Goal: Information Seeking & Learning: Understand process/instructions

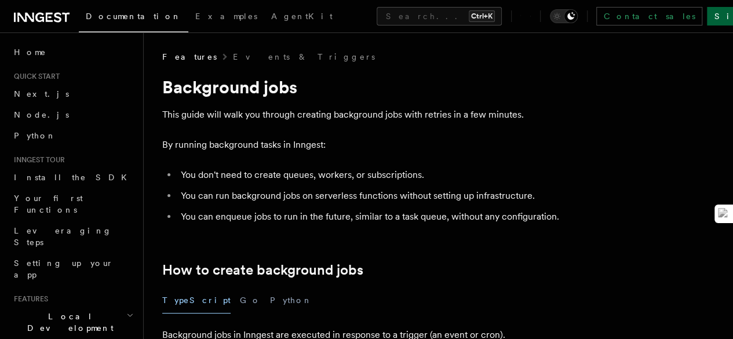
click at [710, 17] on link "Sign Up" at bounding box center [745, 16] width 77 height 19
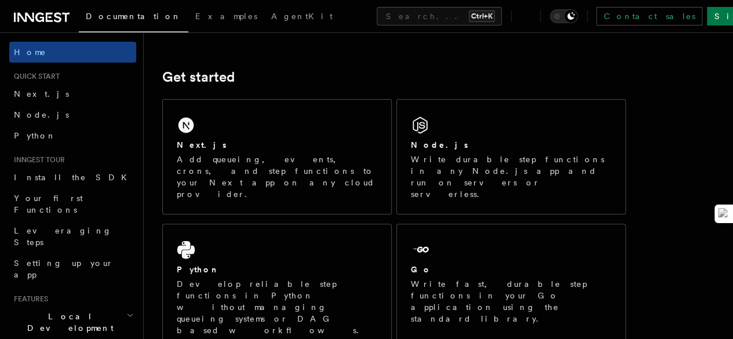
scroll to position [174, 0]
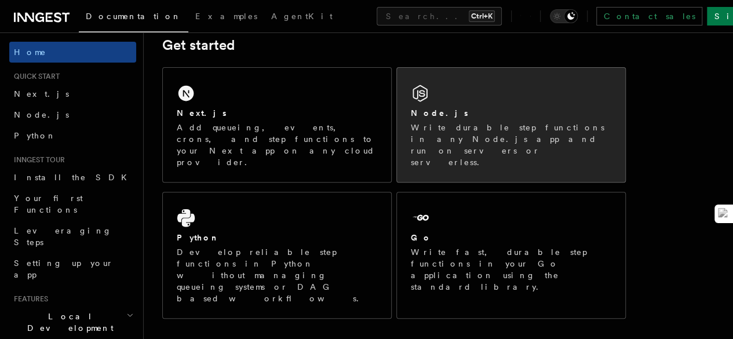
click at [498, 122] on div "Node.js Write durable step functions in any Node.js app and run on servers or s…" at bounding box center [511, 125] width 228 height 114
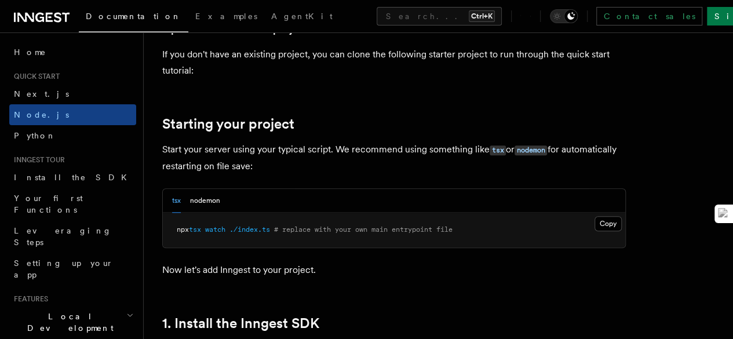
scroll to position [485, 0]
click at [215, 212] on button "nodemon" at bounding box center [205, 200] width 30 height 24
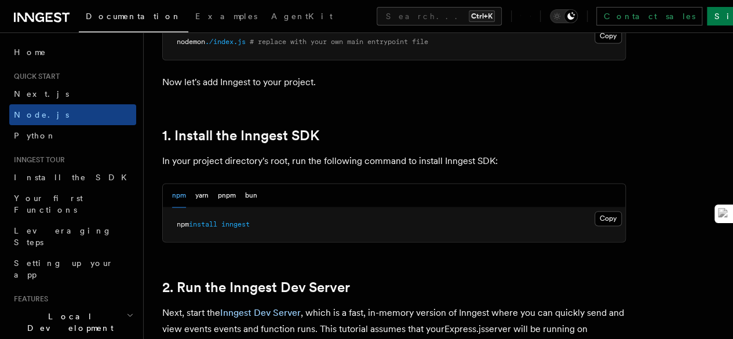
scroll to position [673, 0]
click at [595, 226] on button "Copy Copied" at bounding box center [608, 217] width 27 height 15
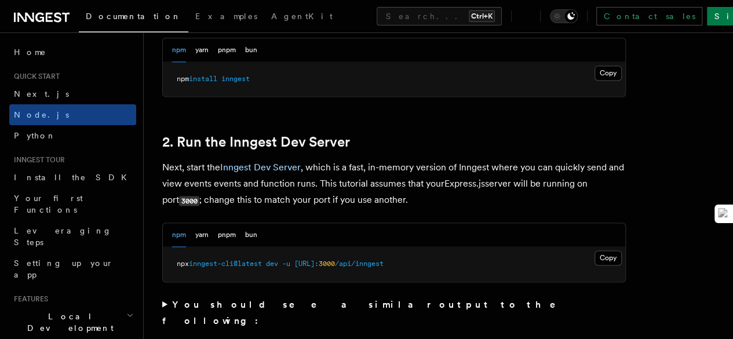
scroll to position [819, 0]
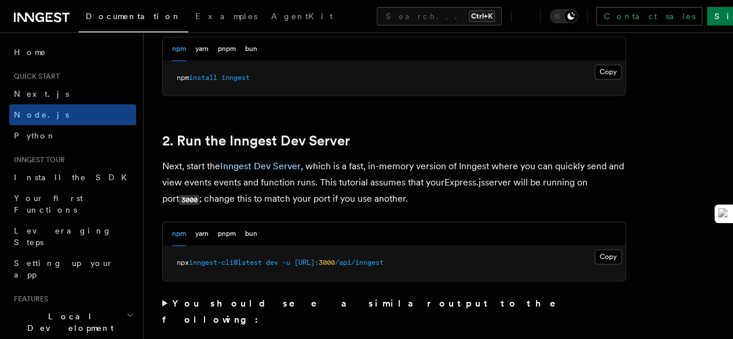
click at [319, 267] on span "http://localhost:" at bounding box center [307, 263] width 24 height 8
click at [475, 268] on pre "npx inngest-cli@latest dev -u http://localhost: 3000 /api/inngest" at bounding box center [394, 263] width 463 height 35
click at [595, 264] on button "Copy Copied" at bounding box center [608, 256] width 27 height 15
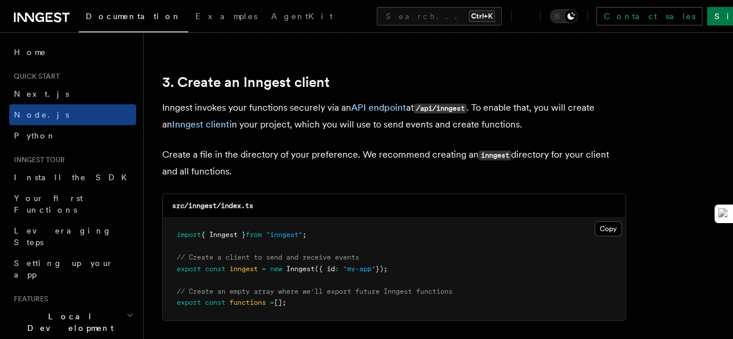
scroll to position [1450, 0]
click at [595, 223] on button "Copy Copied" at bounding box center [608, 229] width 27 height 15
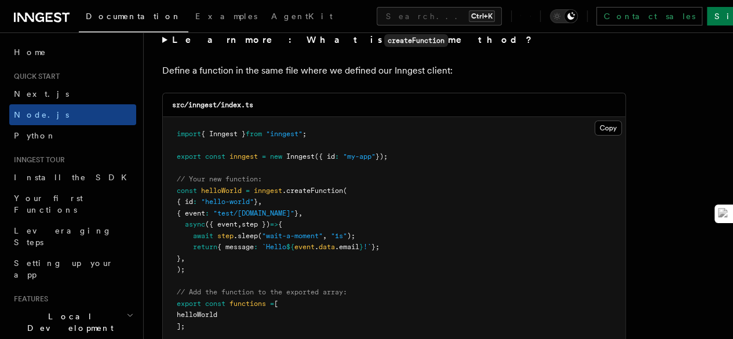
scroll to position [2292, 0]
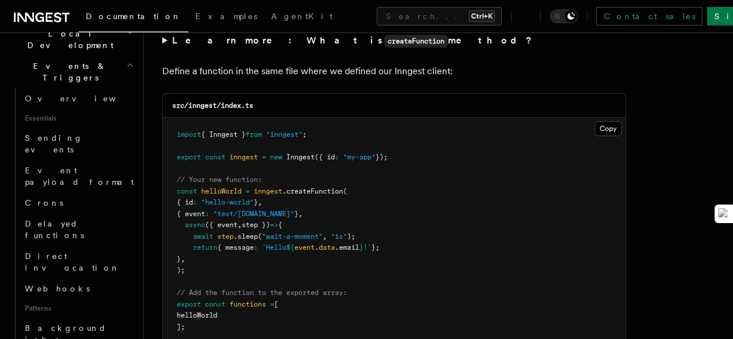
scroll to position [284, 0]
click at [52, 284] on span "Webhooks" at bounding box center [57, 288] width 65 height 9
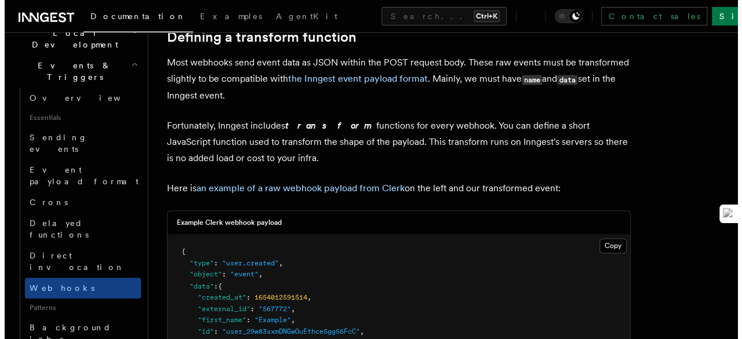
scroll to position [793, 0]
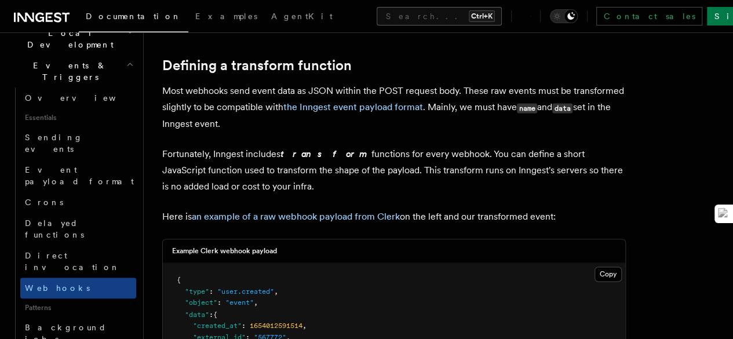
click at [377, 16] on button "Search... Ctrl+K" at bounding box center [439, 16] width 125 height 19
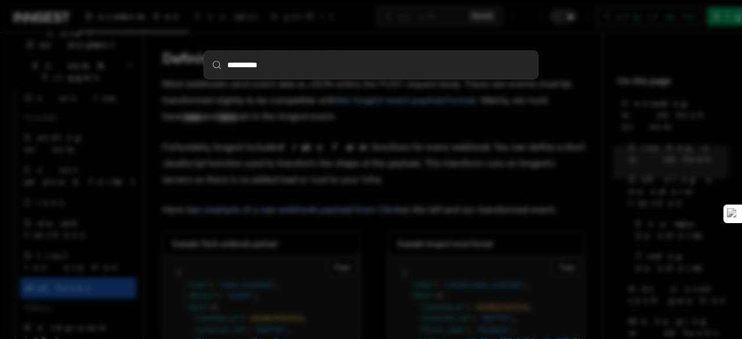
type input "**********"
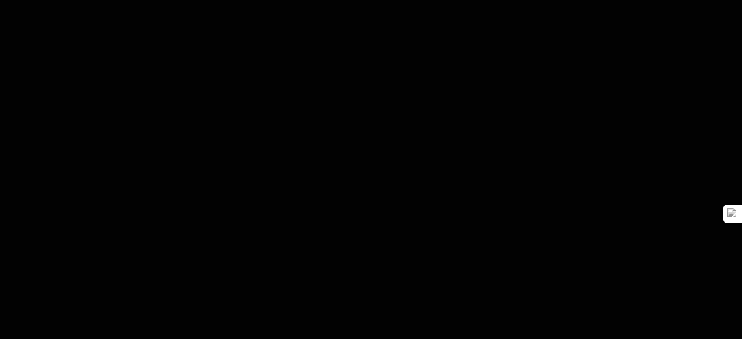
scroll to position [0, 0]
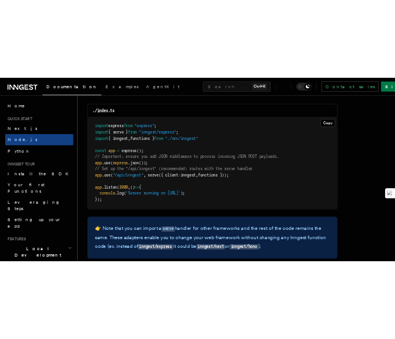
scroll to position [1825, 0]
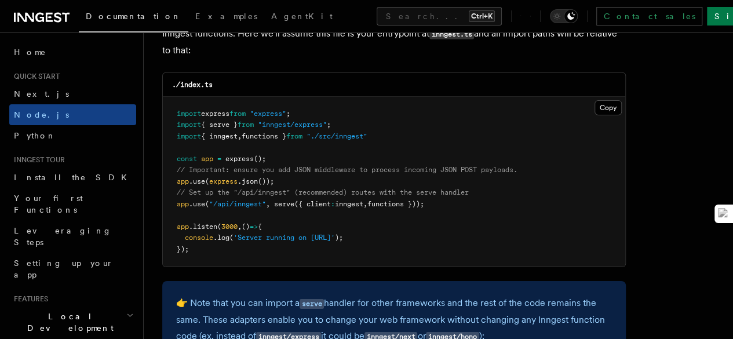
drag, startPoint x: 448, startPoint y: 193, endPoint x: 160, endPoint y: 169, distance: 288.6
copy code "app .use ( express .json ()); // Set up the "/api/inngest" (recommended) routes…"
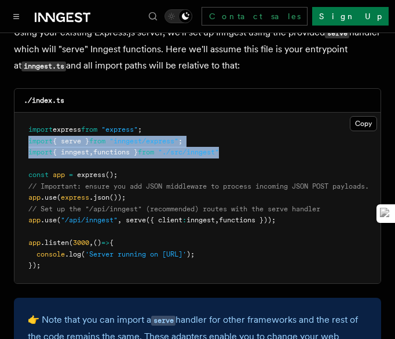
drag, startPoint x: 244, startPoint y: 137, endPoint x: 23, endPoint y: 127, distance: 221.1
click at [23, 127] on pre "import express from "express" ; import { serve } from "inngest/express" ; impor…" at bounding box center [197, 197] width 366 height 170
copy code "import { serve } from "inngest/express" ; import { inngest , functions } from "…"
